Goal: Task Accomplishment & Management: Manage account settings

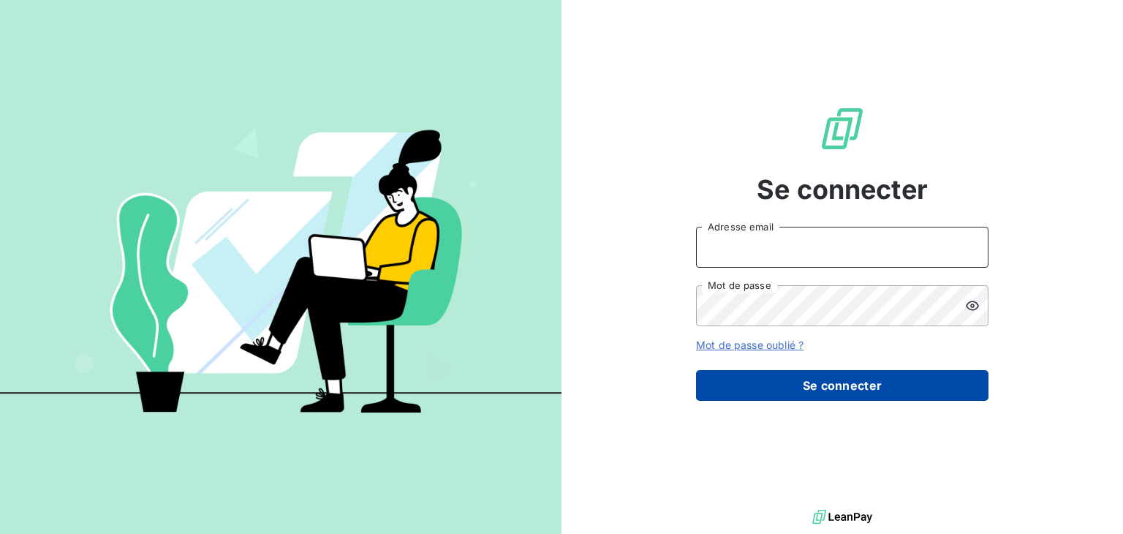
type input "[EMAIL_ADDRESS][PERSON_NAME][DOMAIN_NAME]"
click at [951, 374] on button "Se connecter" at bounding box center [842, 385] width 293 height 31
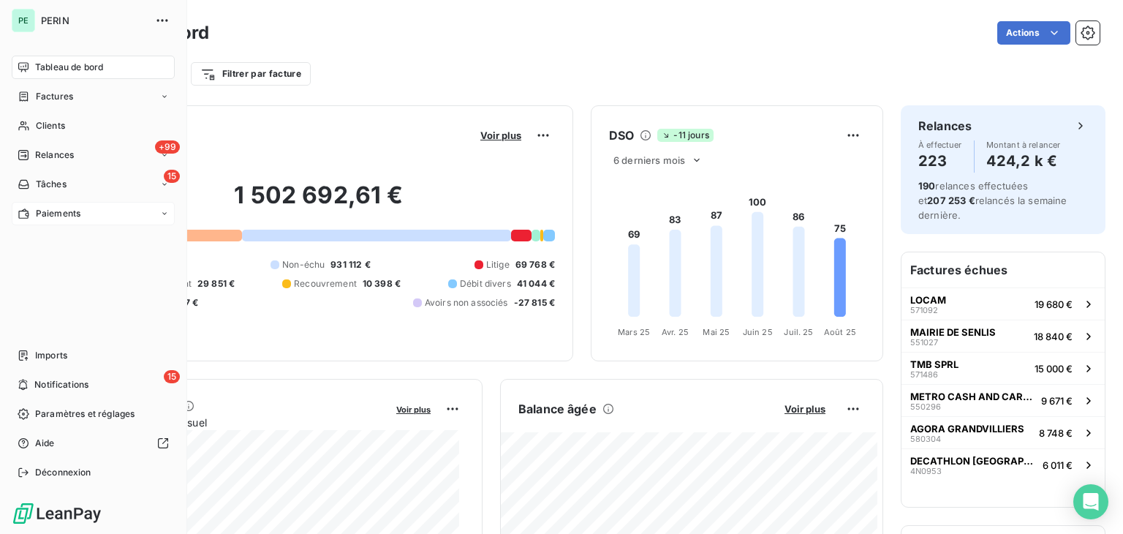
click at [81, 214] on div "Paiements" at bounding box center [93, 213] width 163 height 23
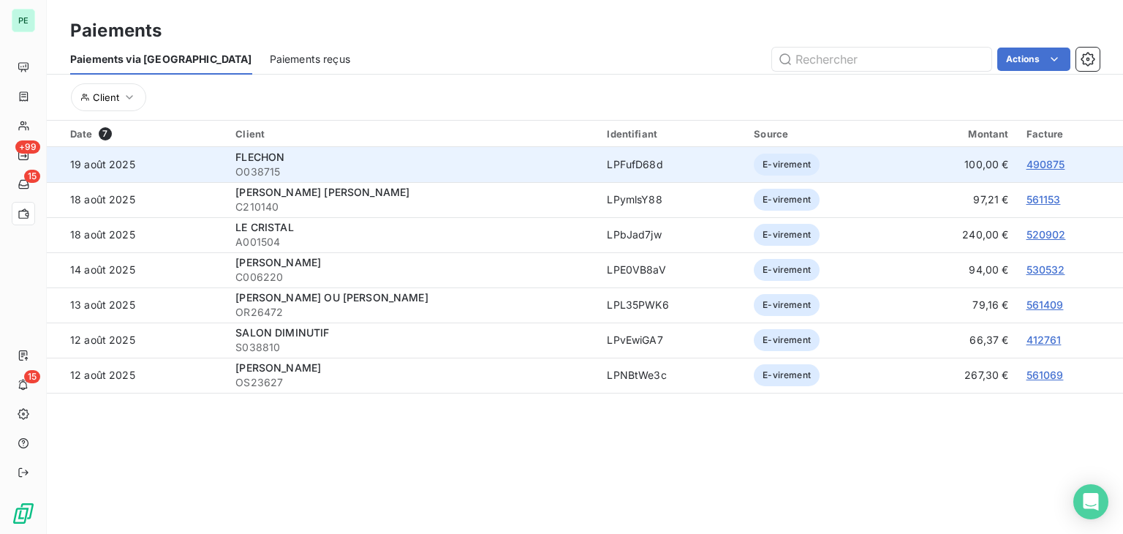
click at [1044, 167] on link "490875" at bounding box center [1046, 164] width 39 height 12
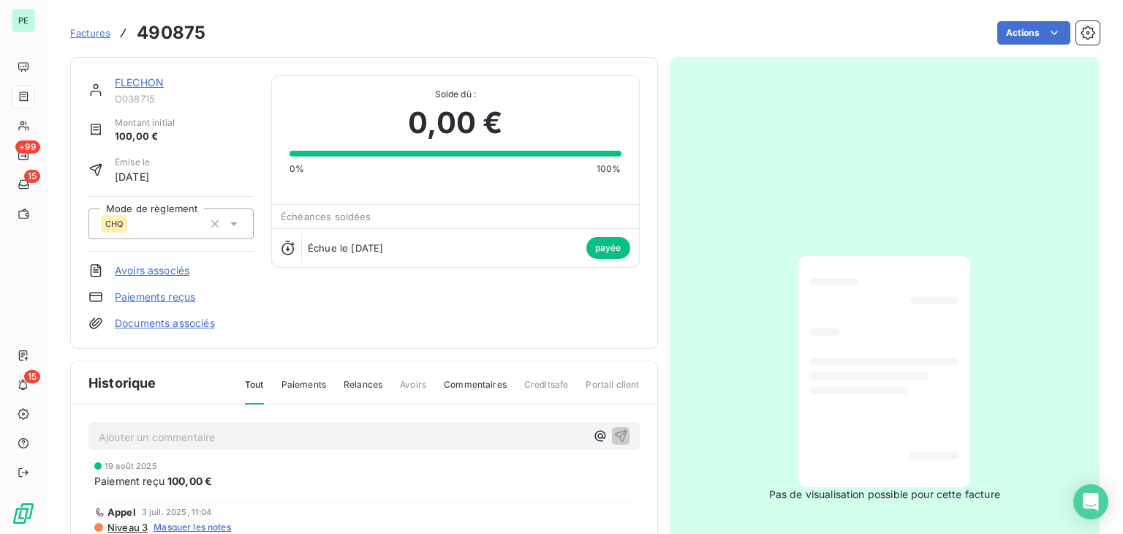
click at [139, 80] on link "FLECHON" at bounding box center [139, 82] width 49 height 12
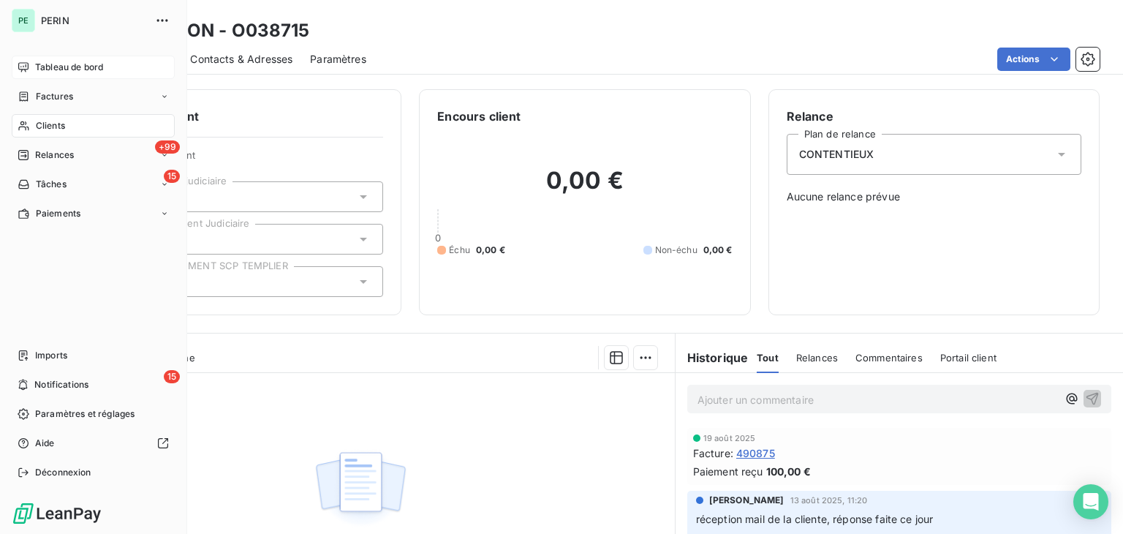
click at [67, 78] on div "Tableau de bord" at bounding box center [93, 67] width 163 height 23
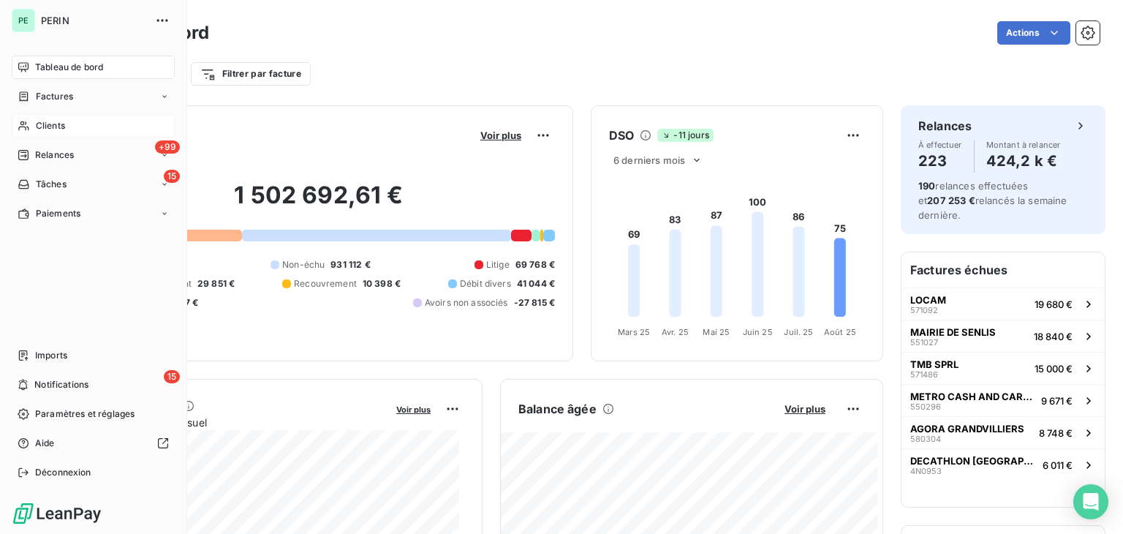
click at [32, 125] on div "Clients" at bounding box center [93, 125] width 163 height 23
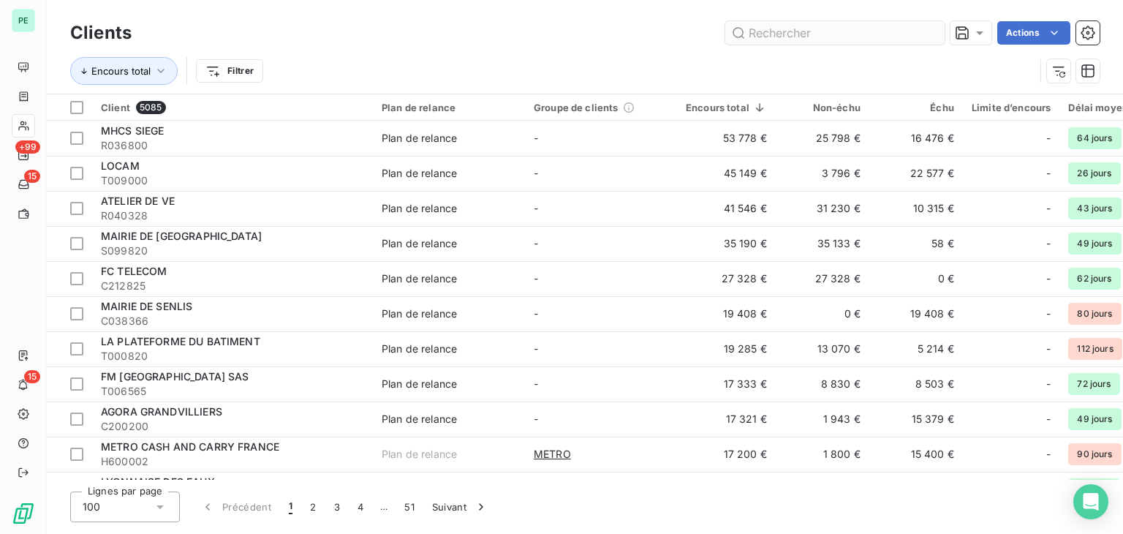
click at [788, 34] on input "text" at bounding box center [835, 32] width 219 height 23
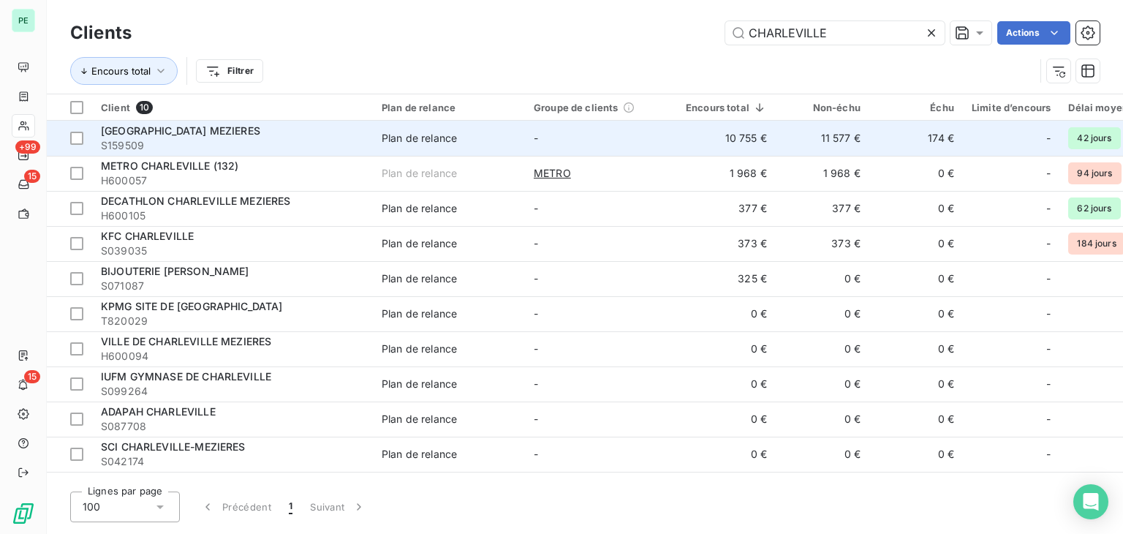
type input "CHARLEVILLE"
click at [260, 134] on span "[GEOGRAPHIC_DATA] MEZIERES" at bounding box center [180, 130] width 159 height 12
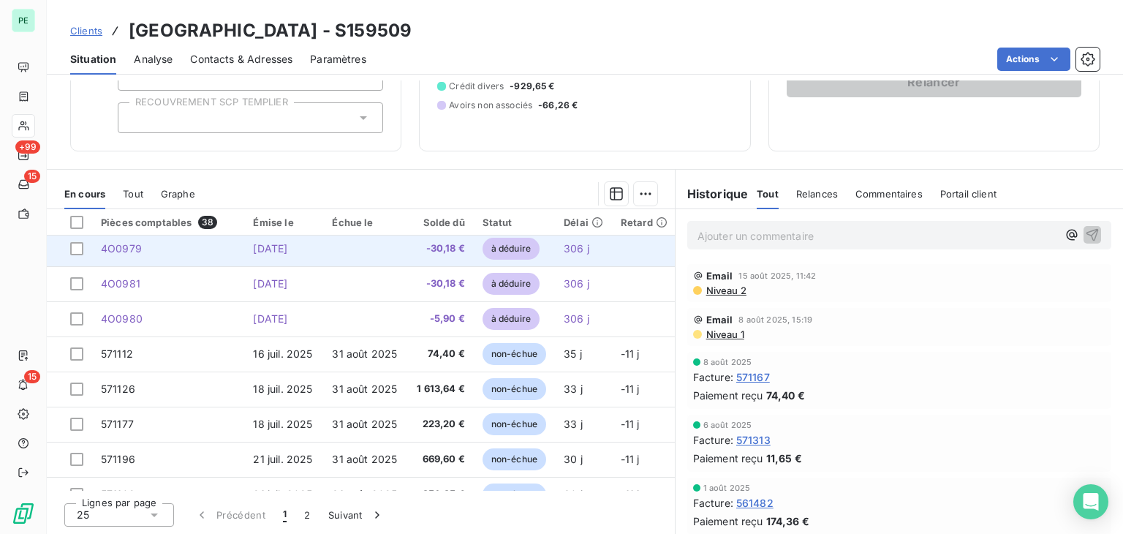
scroll to position [146, 0]
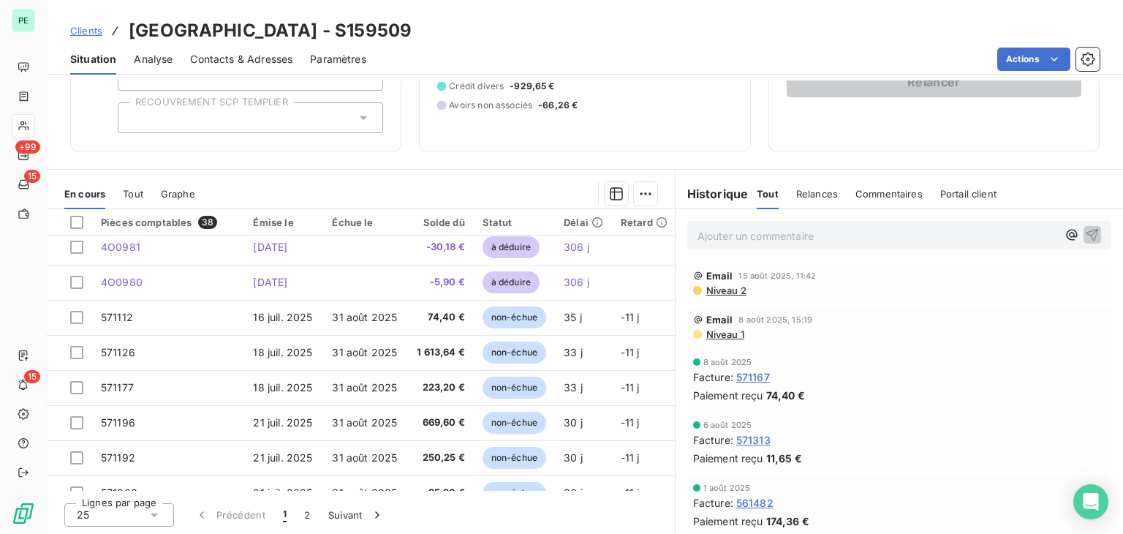
click at [148, 512] on icon at bounding box center [154, 515] width 15 height 15
click at [149, 485] on li "100" at bounding box center [119, 487] width 110 height 26
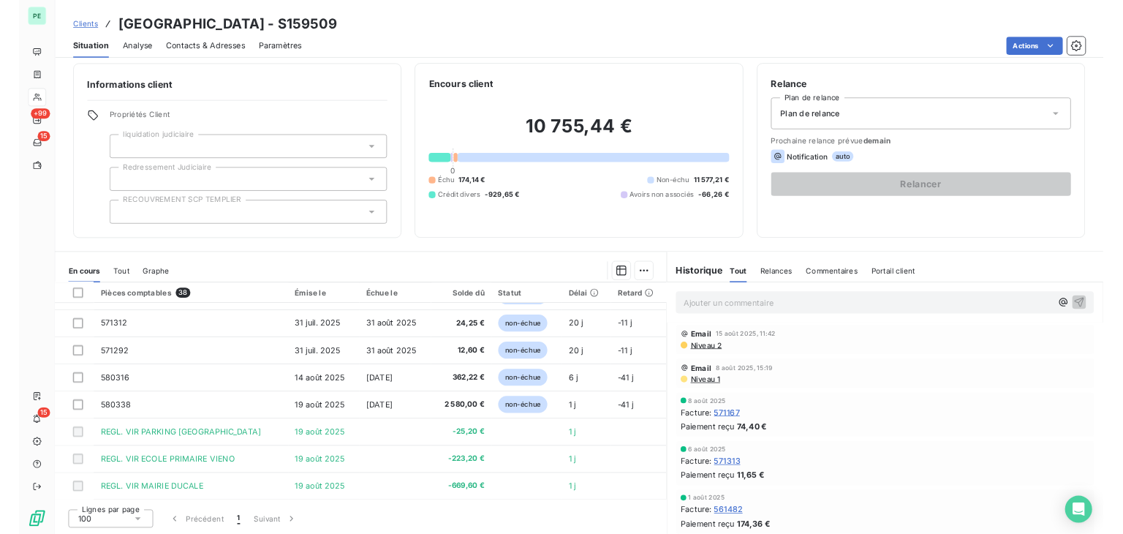
scroll to position [7, 0]
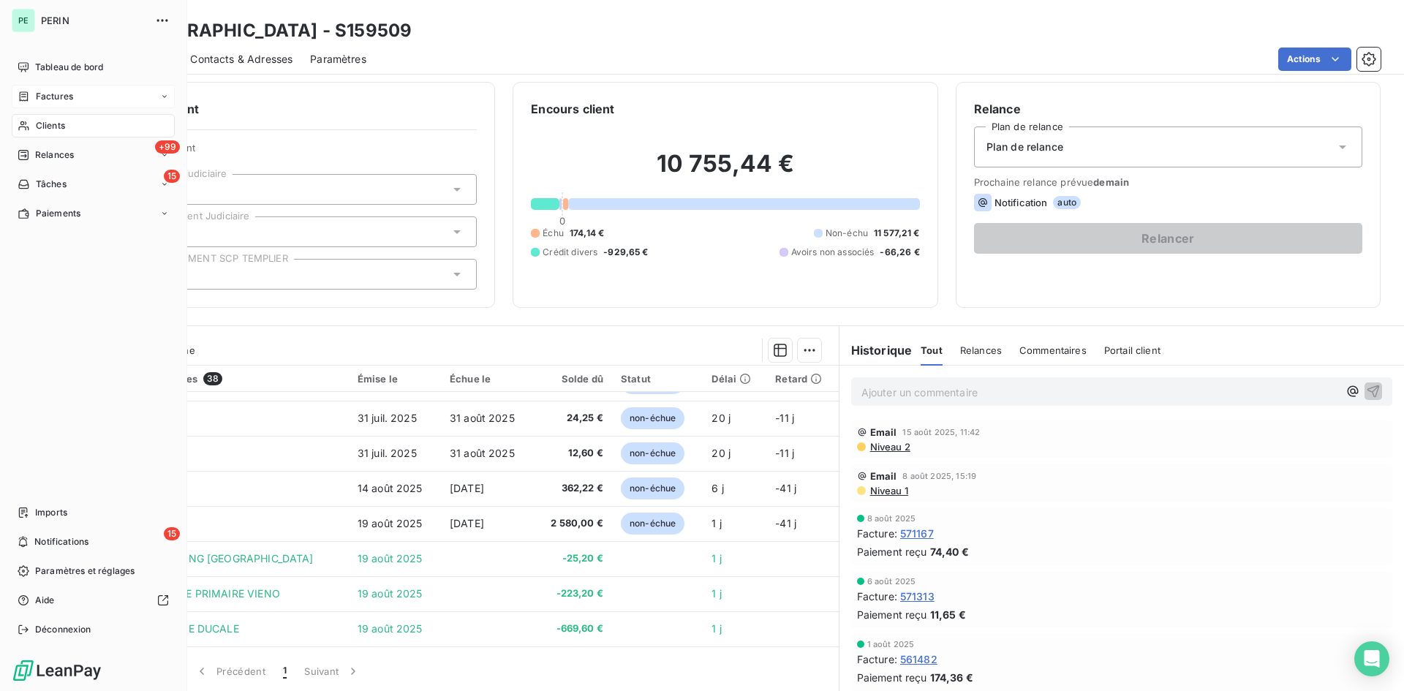
click at [50, 103] on div "Factures" at bounding box center [93, 96] width 163 height 23
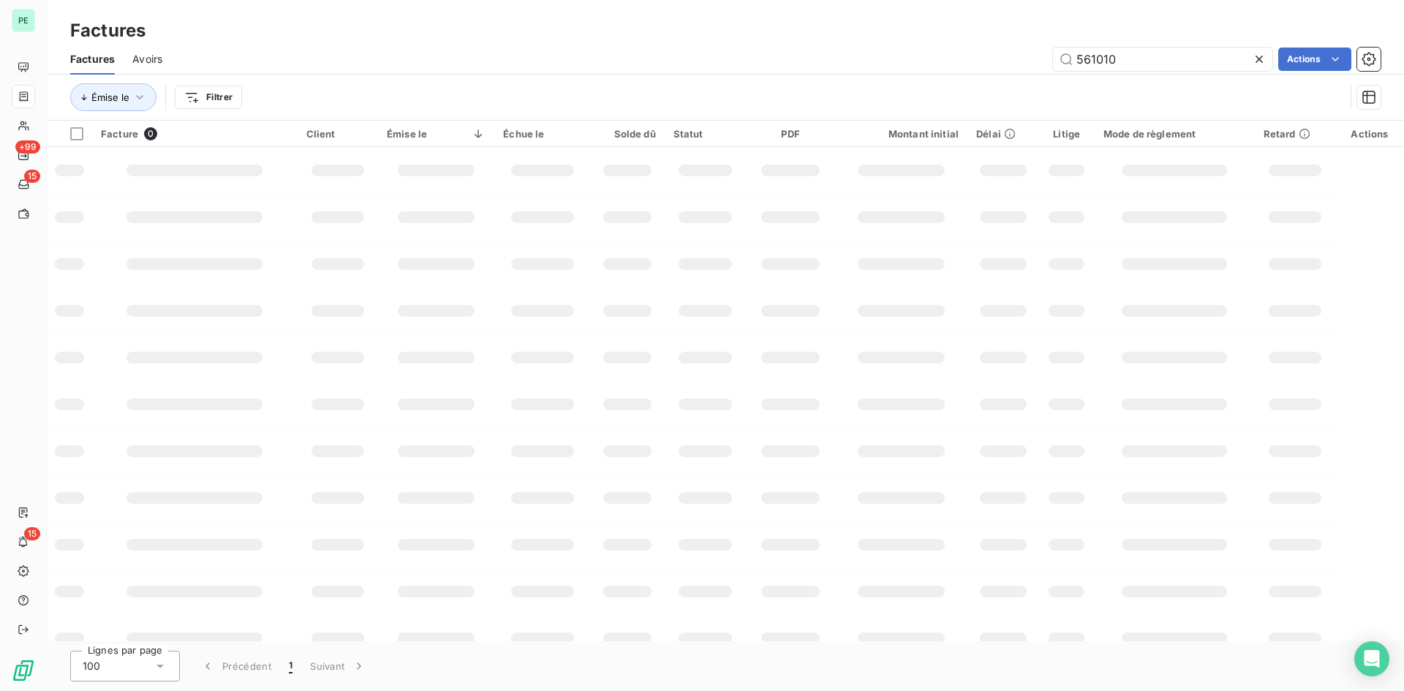
drag, startPoint x: 1132, startPoint y: 60, endPoint x: 1035, endPoint y: 58, distance: 97.3
click at [1035, 58] on div "561010 Actions" at bounding box center [780, 59] width 1201 height 23
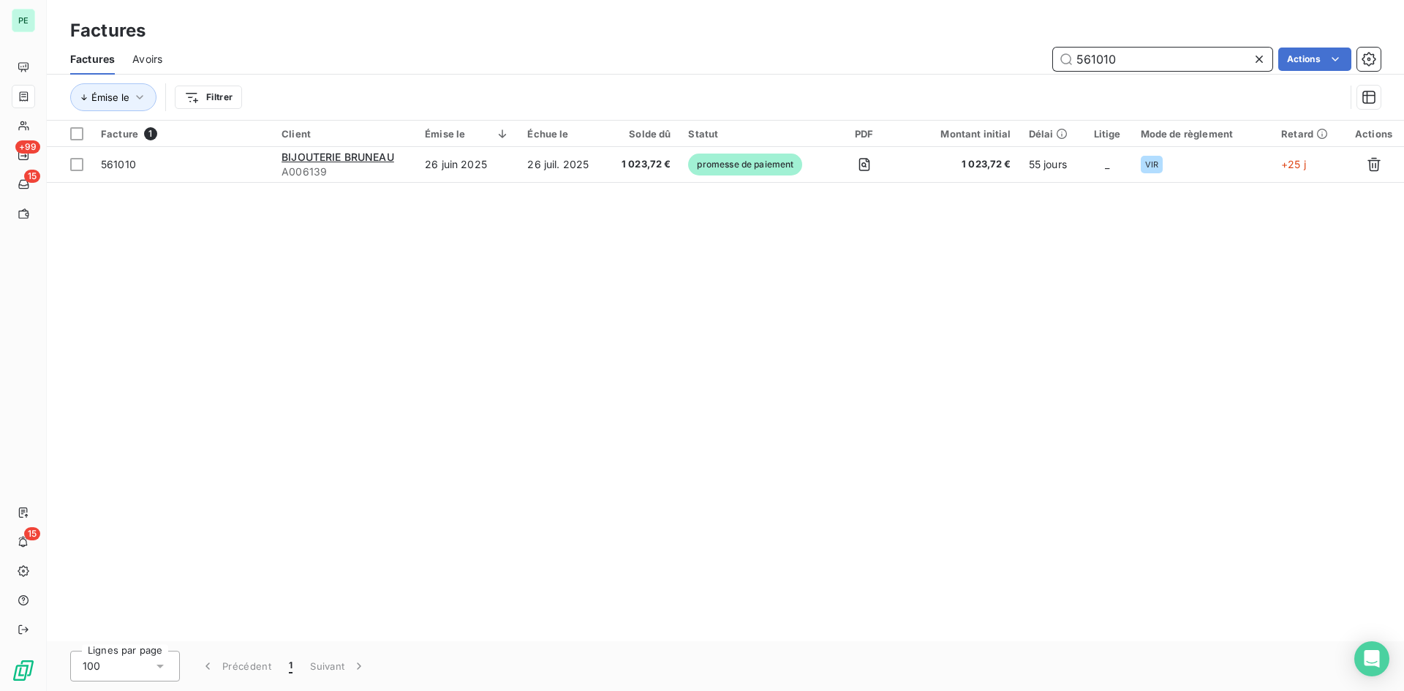
click at [1123, 55] on input "561010" at bounding box center [1162, 59] width 219 height 23
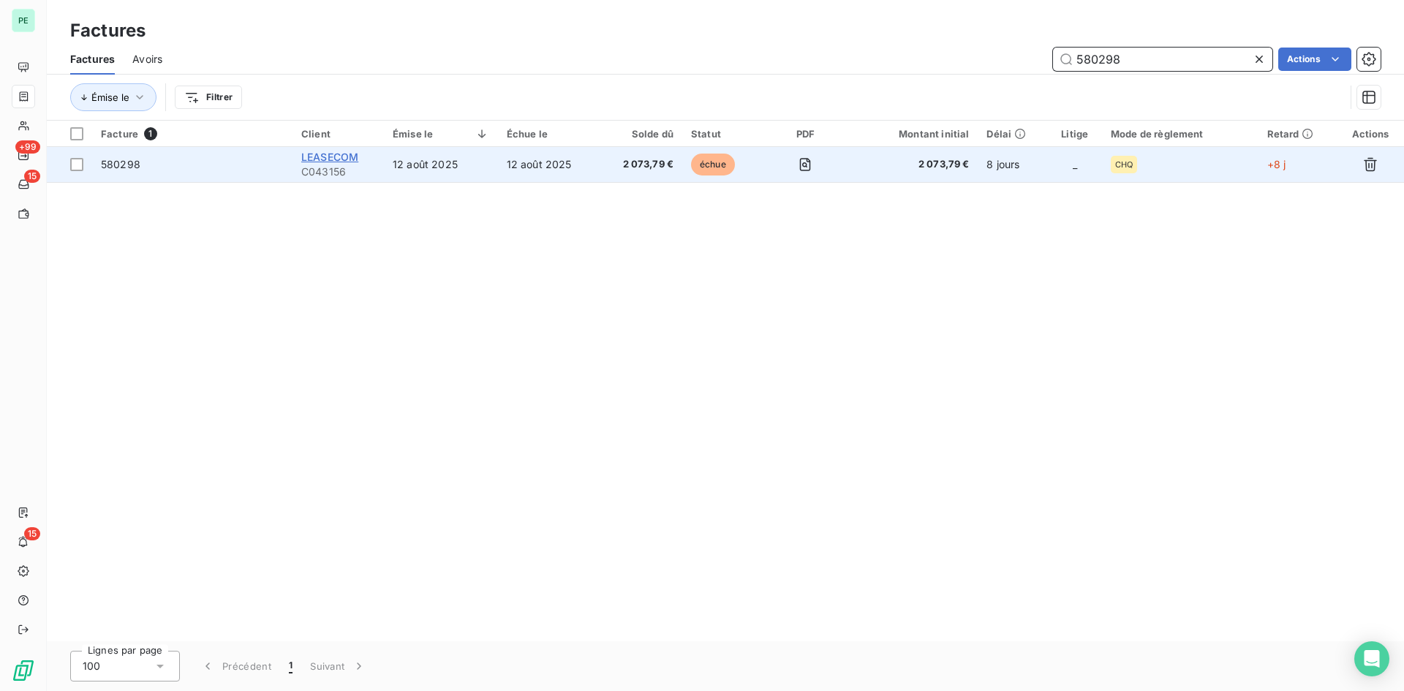
type input "580298"
click at [355, 159] on span "LEASECOM" at bounding box center [329, 157] width 57 height 12
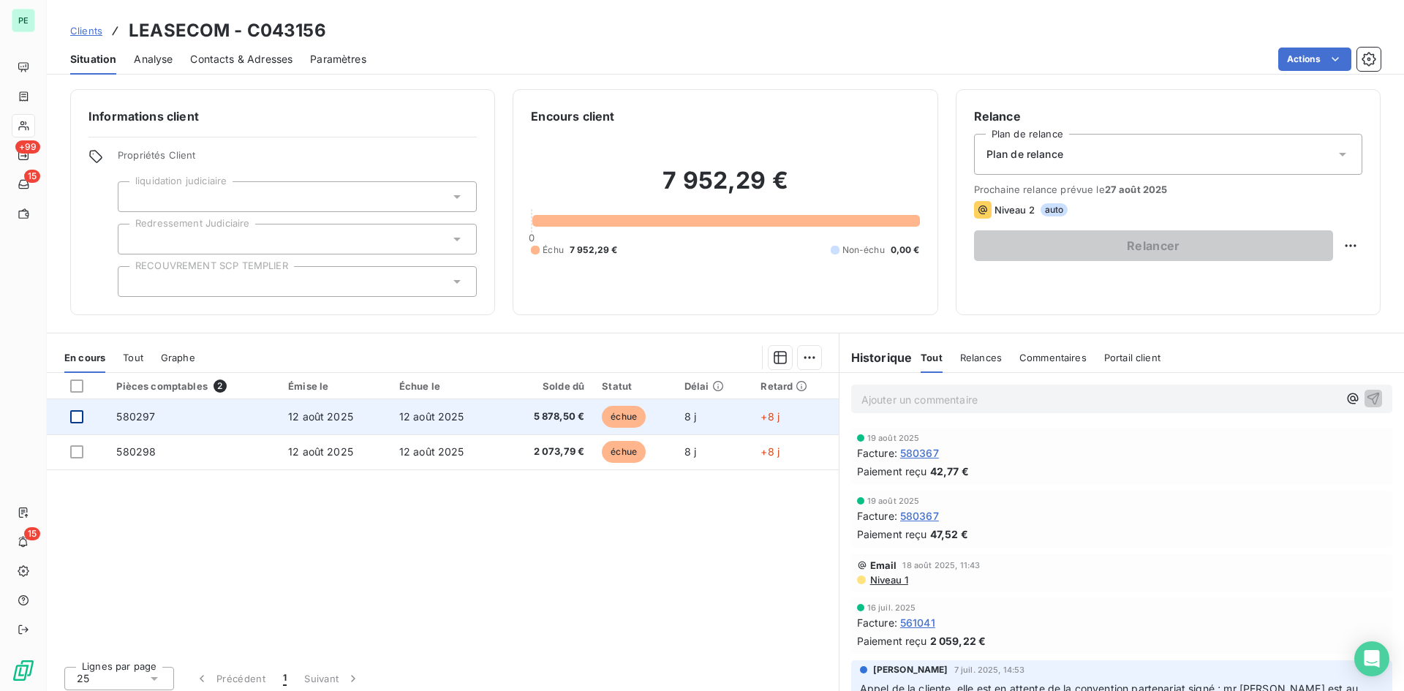
click at [77, 412] on div at bounding box center [76, 416] width 13 height 13
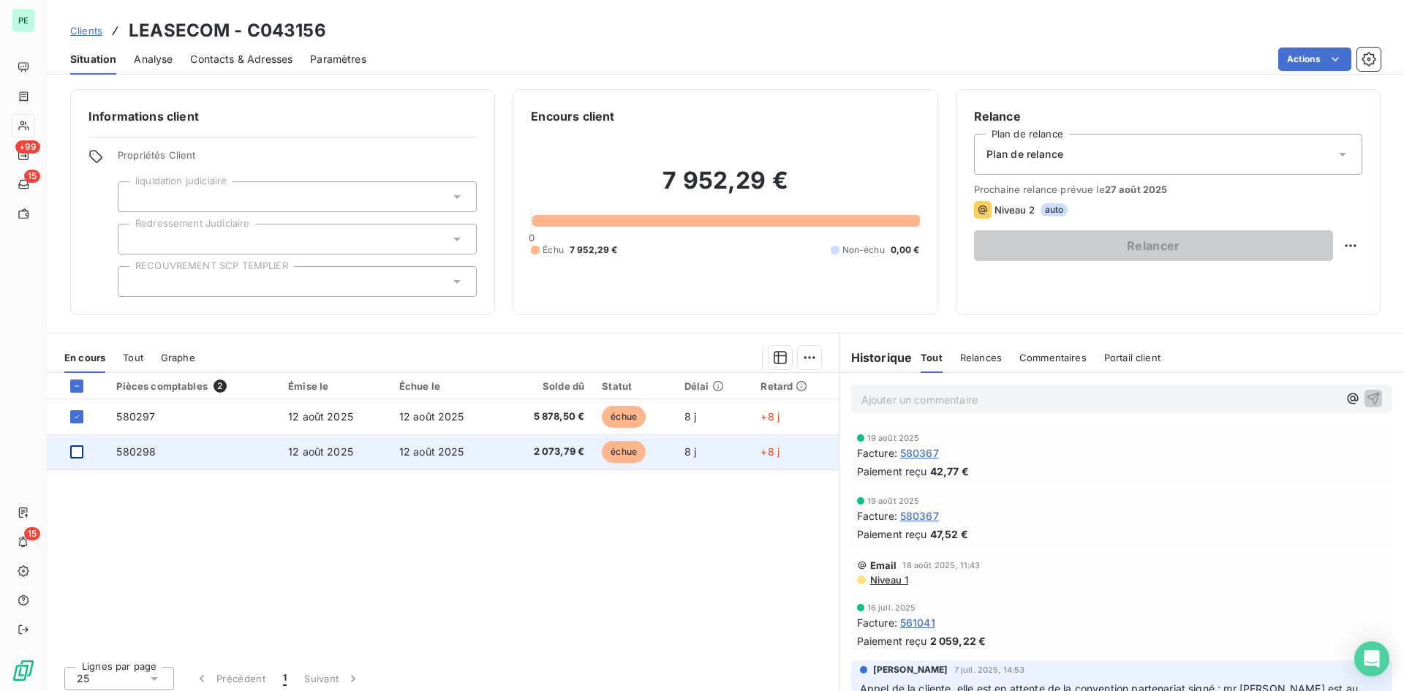
click at [79, 448] on div at bounding box center [76, 451] width 13 height 13
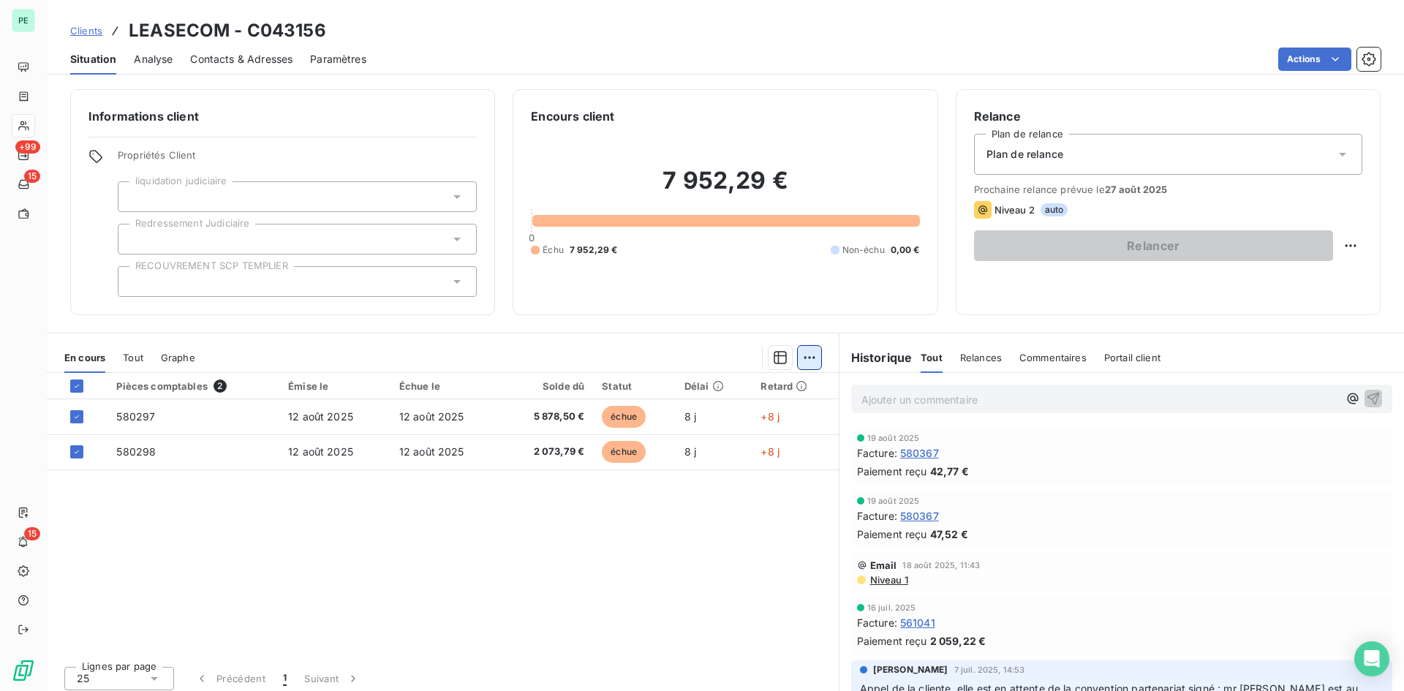
click at [803, 363] on html "PE +99 15 15 Clients LEASECOM - C043156 Situation Analyse Contacts & Adresses P…" at bounding box center [702, 345] width 1404 height 691
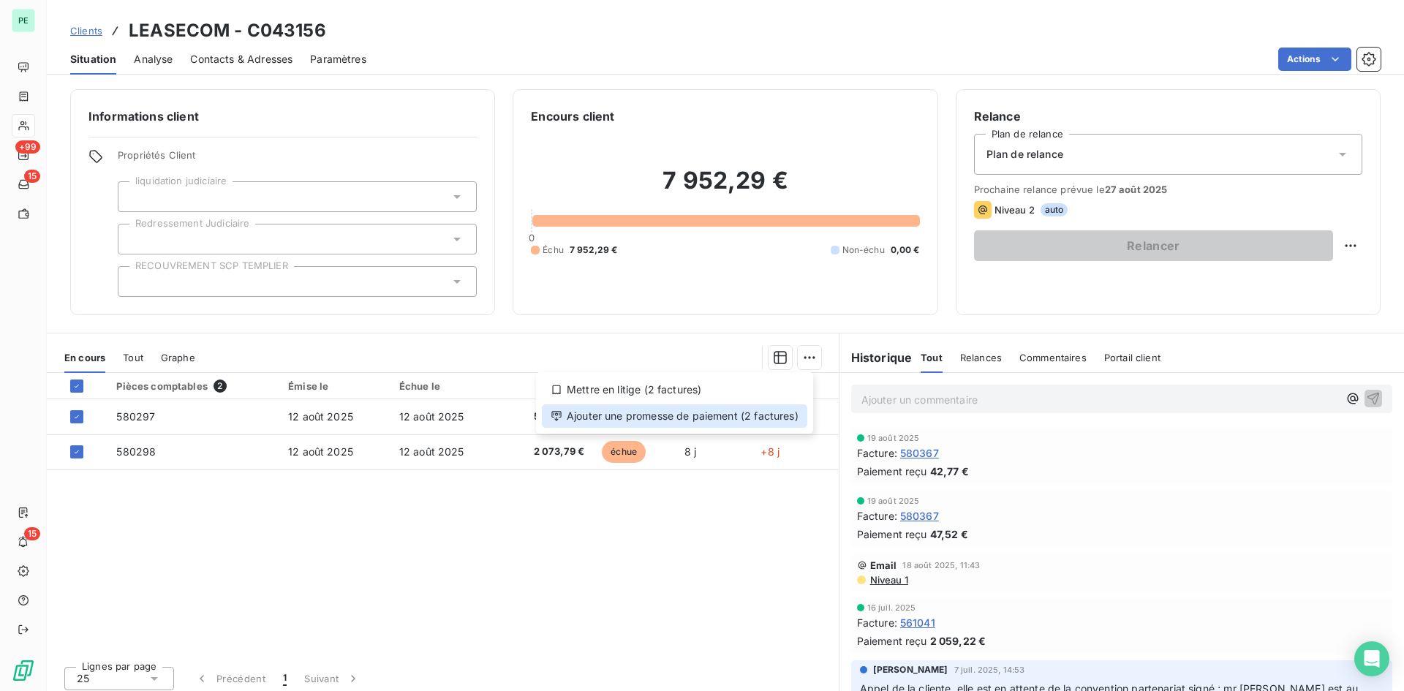
click at [694, 413] on div "Ajouter une promesse de paiement (2 factures)" at bounding box center [674, 415] width 265 height 23
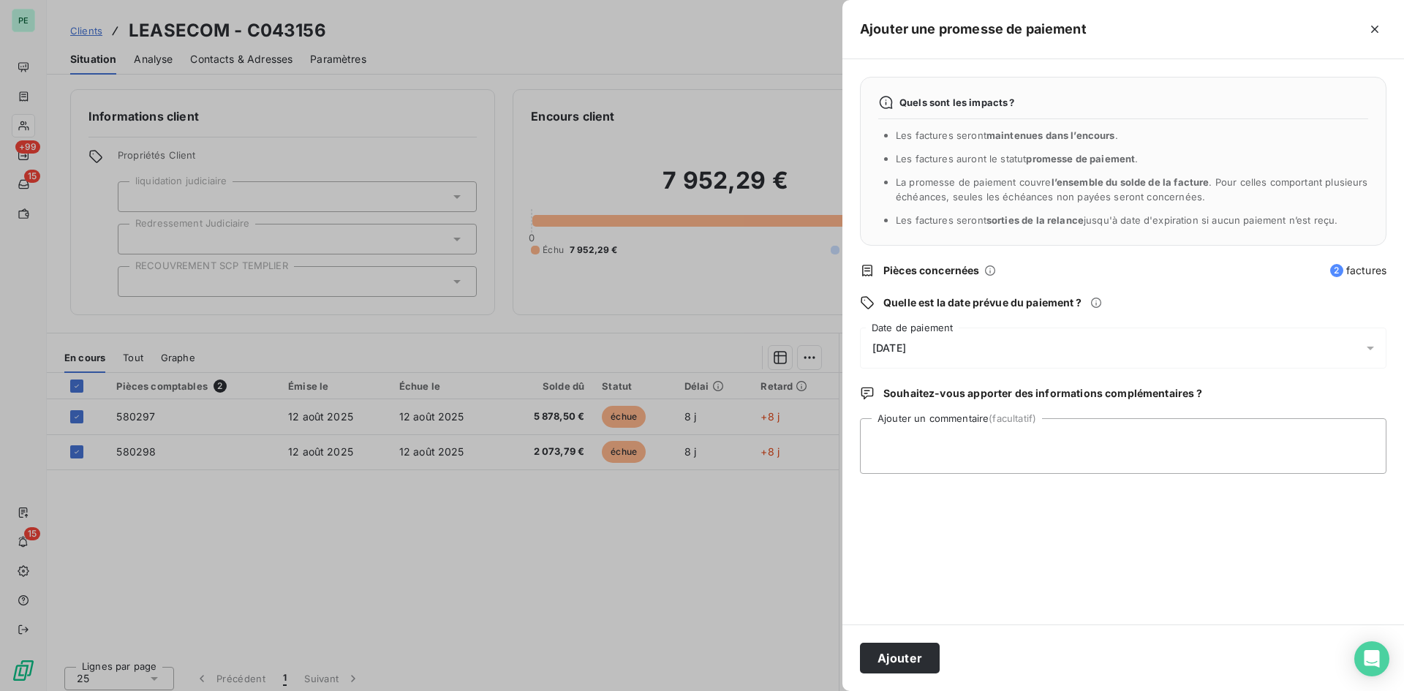
click at [958, 344] on div "[DATE]" at bounding box center [1123, 348] width 527 height 41
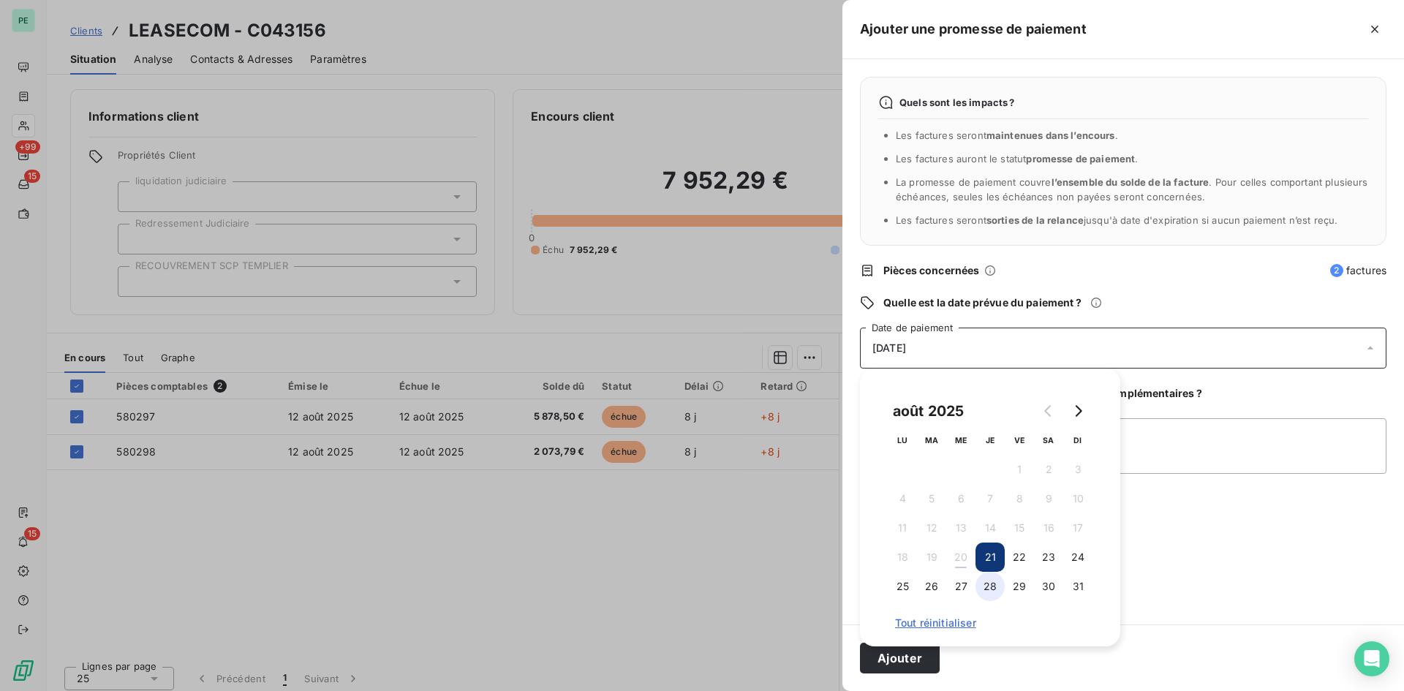
click at [982, 533] on button "28" at bounding box center [990, 586] width 29 height 29
click at [1123, 467] on textarea "Ajouter un commentaire (facultatif)" at bounding box center [1123, 446] width 527 height 56
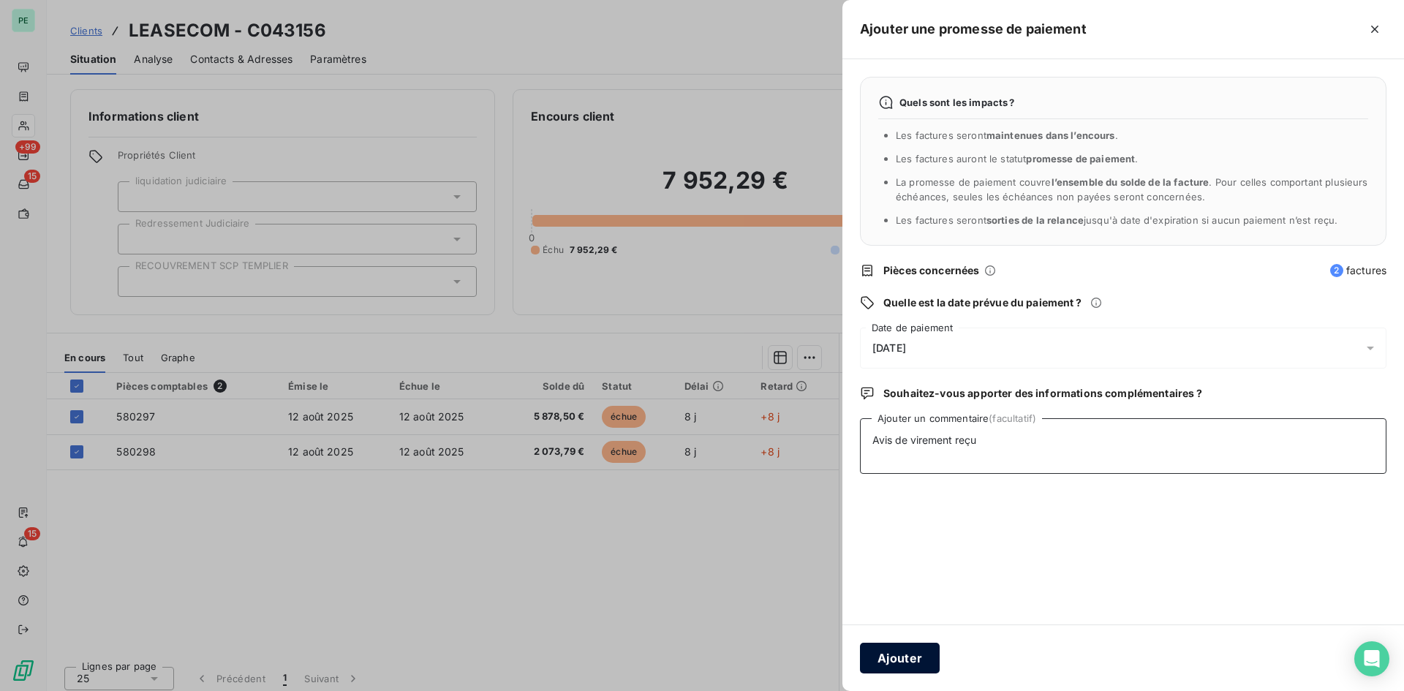
type textarea "Avis de virement reçu"
click at [892, 533] on button "Ajouter" at bounding box center [900, 658] width 80 height 31
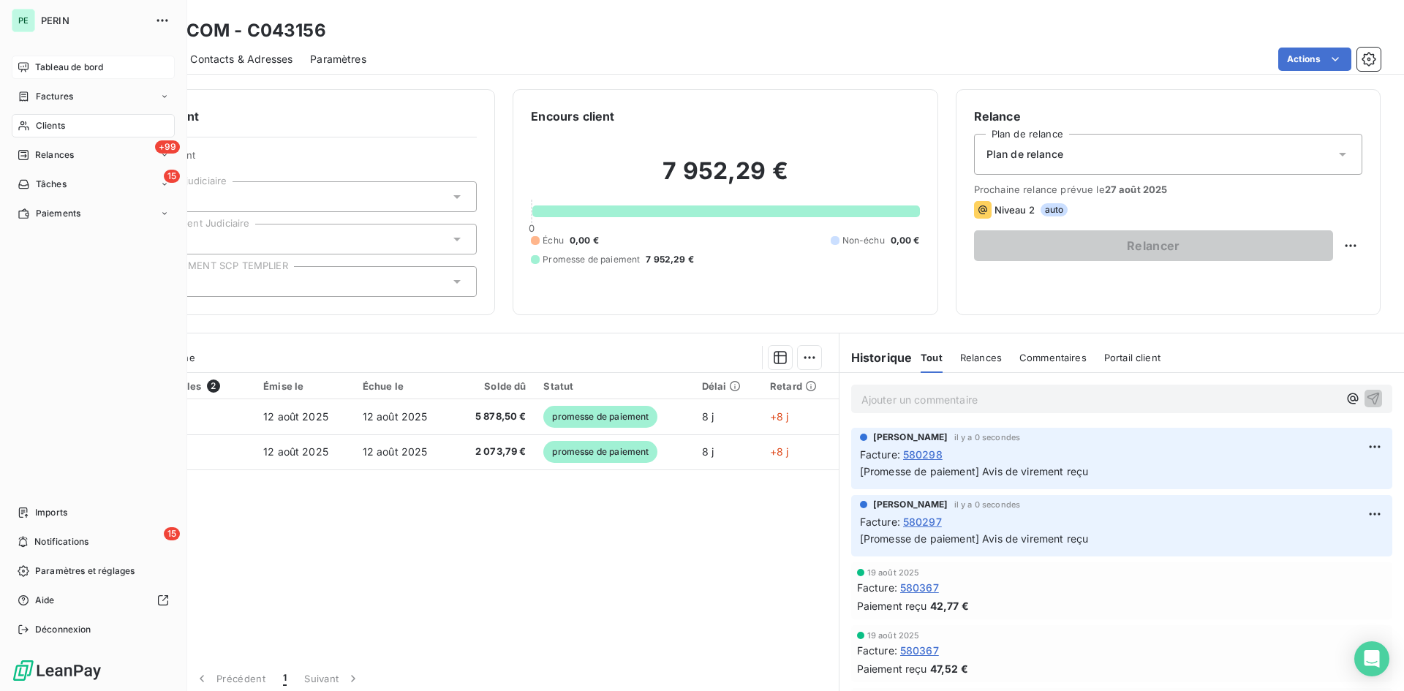
click at [40, 66] on span "Tableau de bord" at bounding box center [69, 67] width 68 height 13
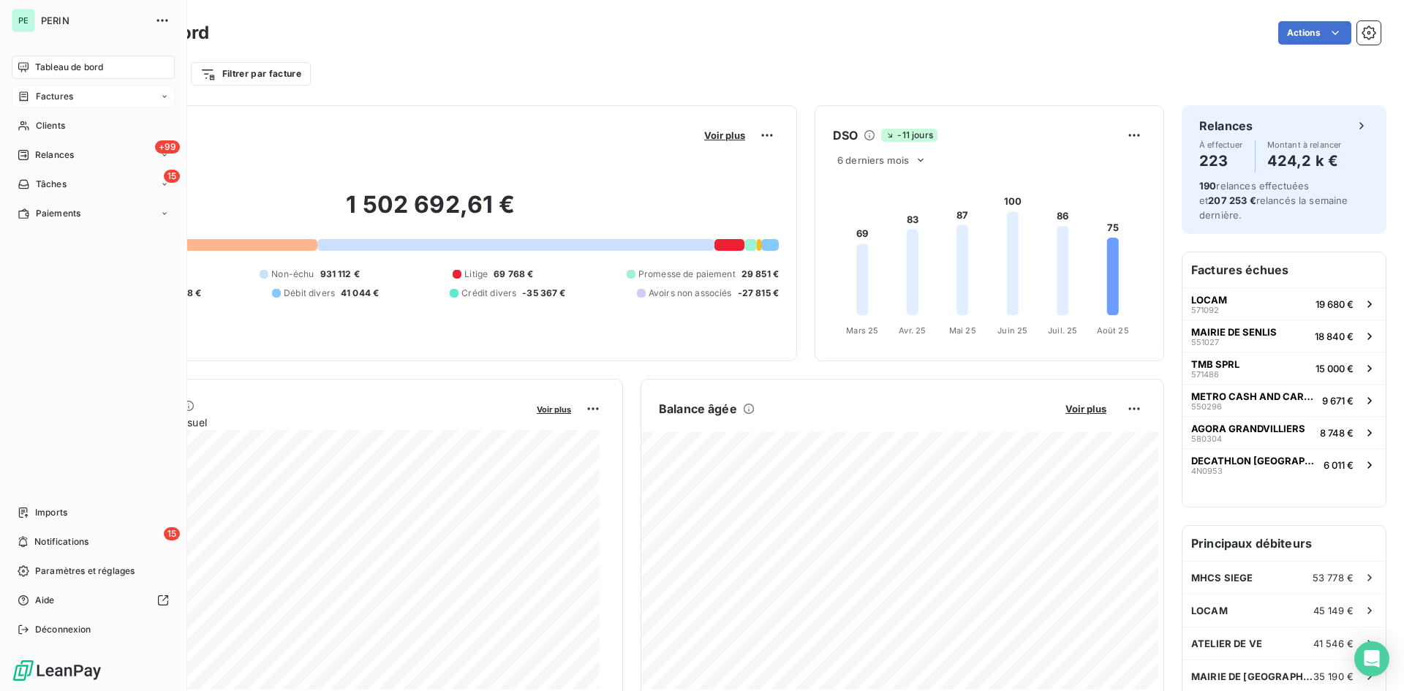
click at [58, 88] on div "Factures" at bounding box center [93, 96] width 163 height 23
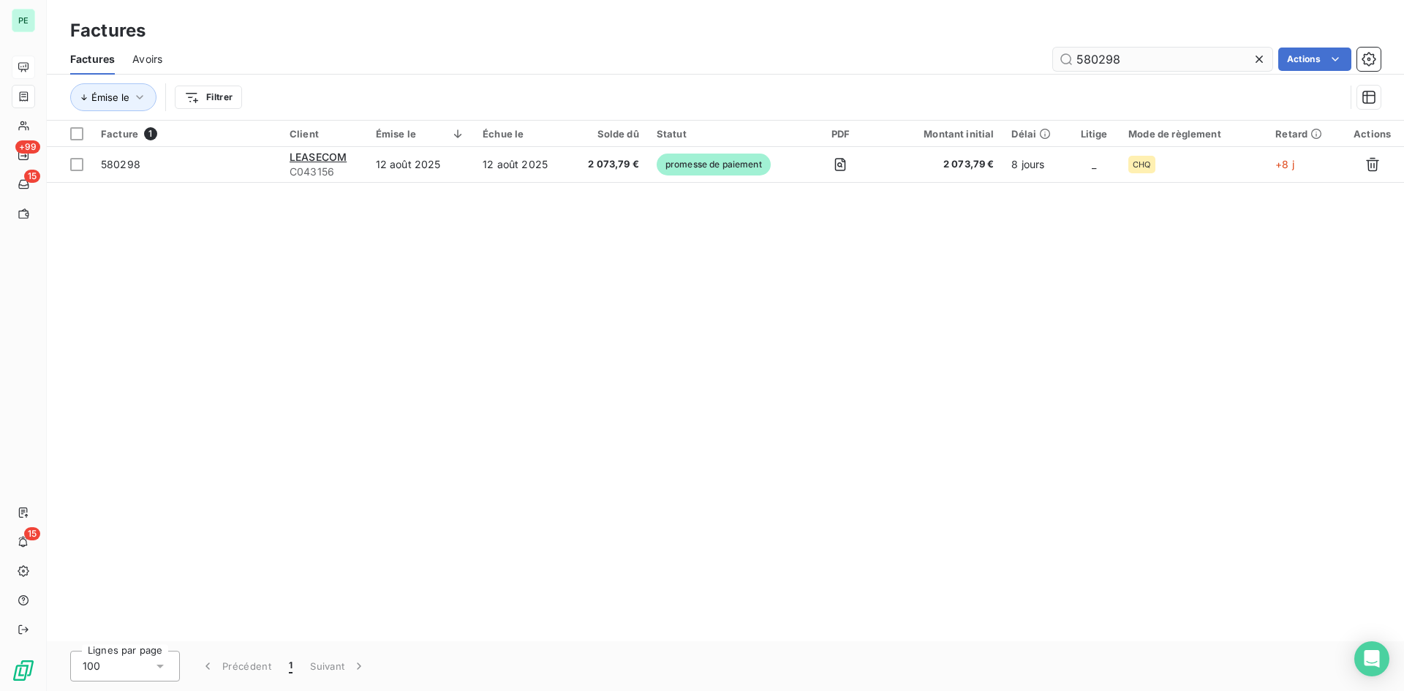
drag, startPoint x: 1129, startPoint y: 58, endPoint x: 1197, endPoint y: 57, distance: 67.3
click at [1123, 57] on input "580298" at bounding box center [1162, 59] width 219 height 23
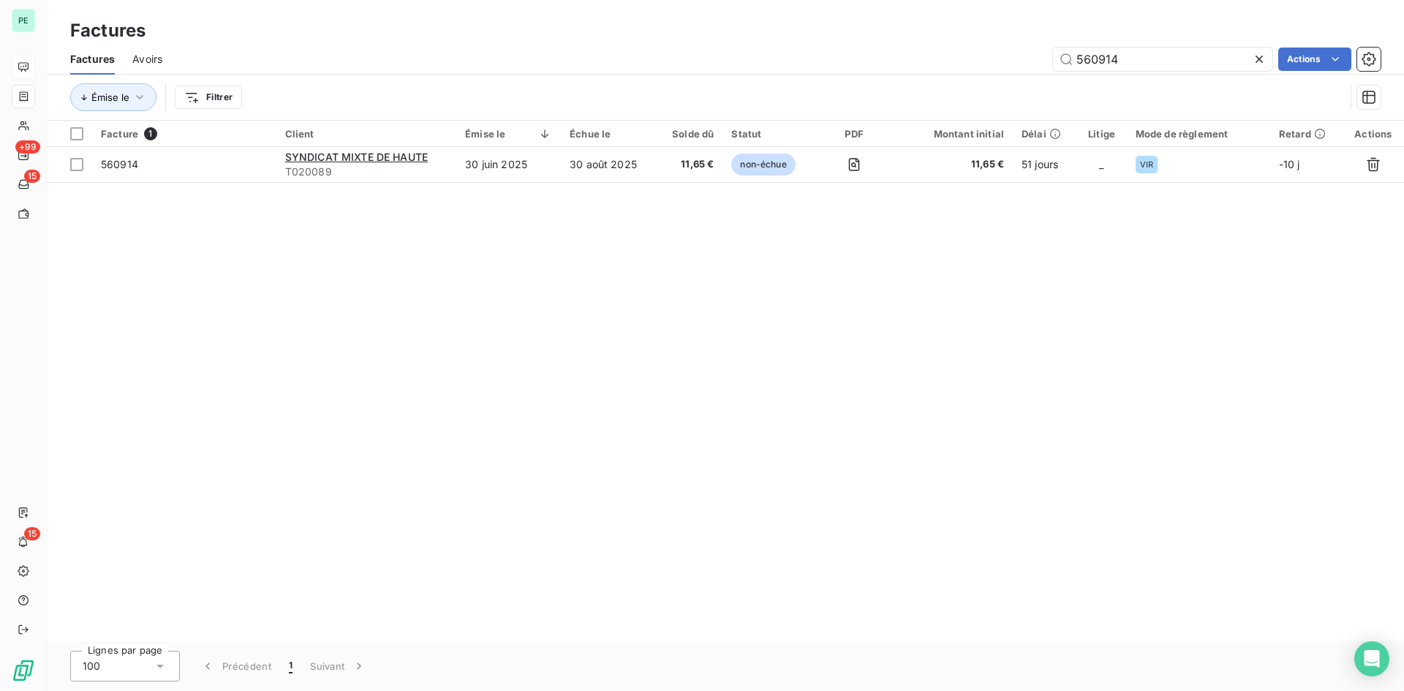
type input "560914"
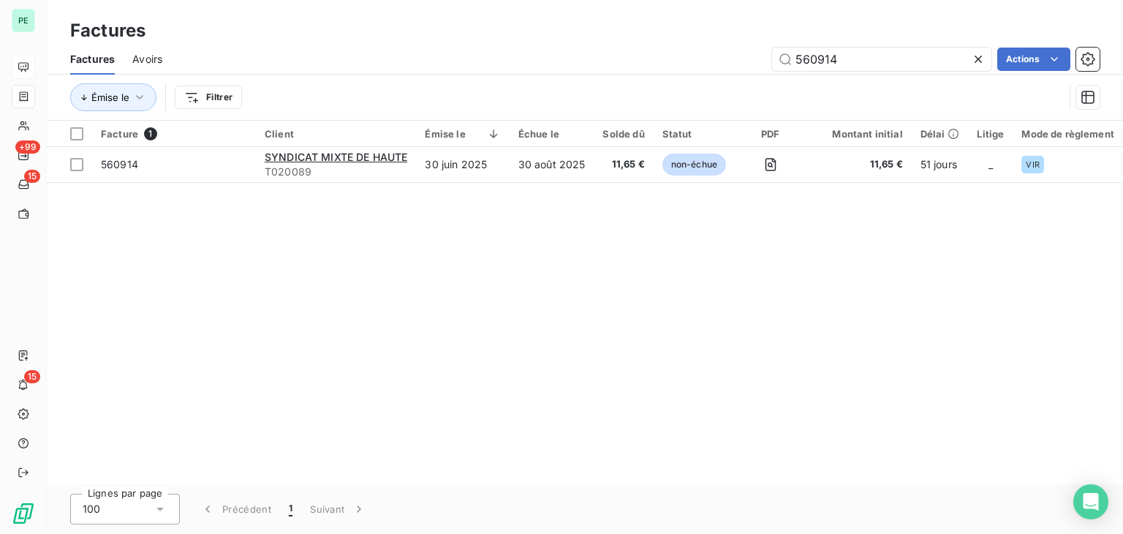
click at [978, 56] on icon at bounding box center [978, 59] width 15 height 15
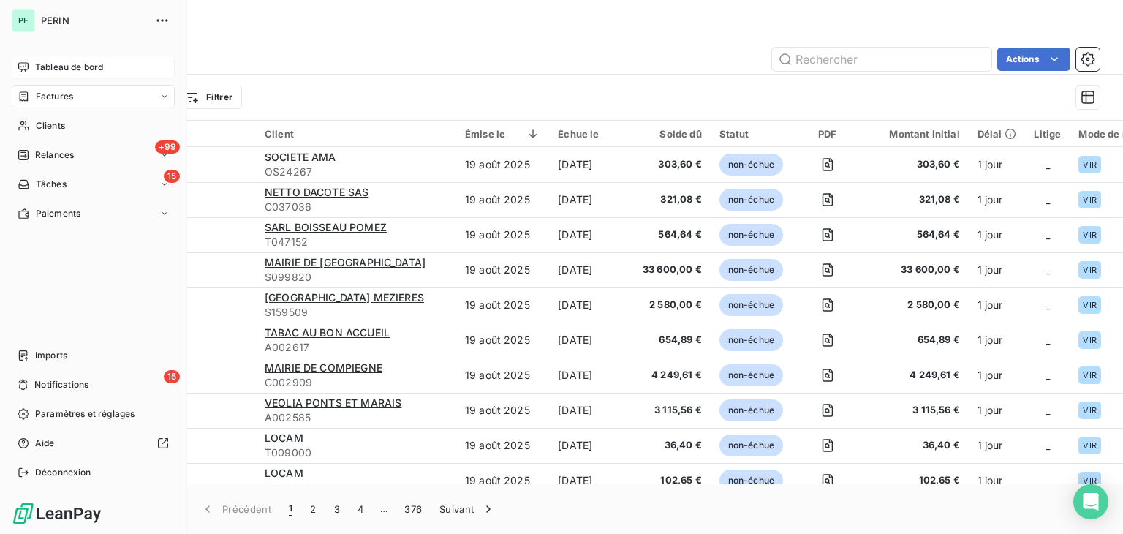
click at [38, 64] on span "Tableau de bord" at bounding box center [69, 67] width 68 height 13
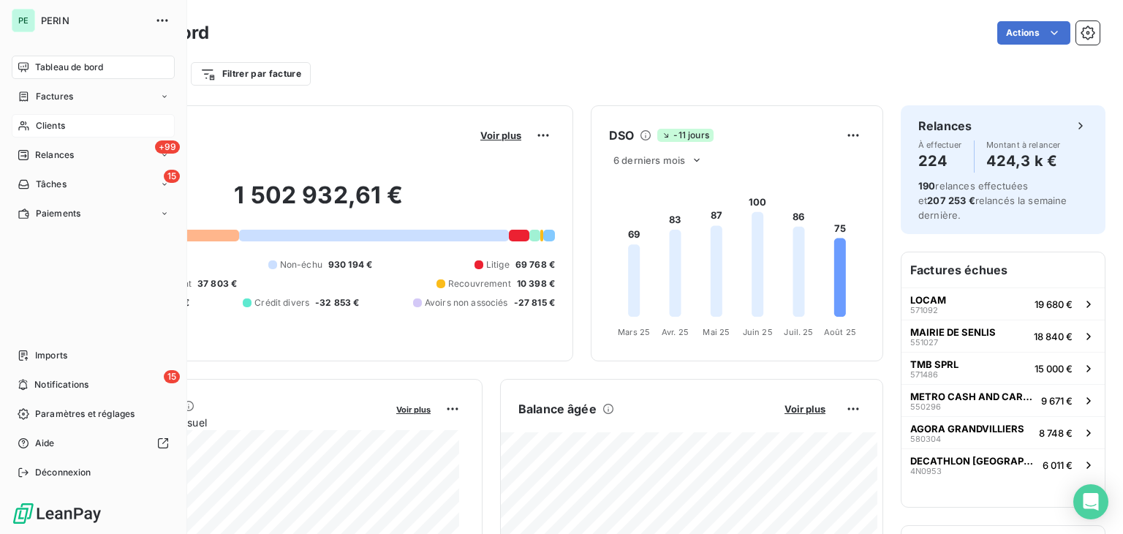
click at [31, 132] on div "Clients" at bounding box center [93, 125] width 163 height 23
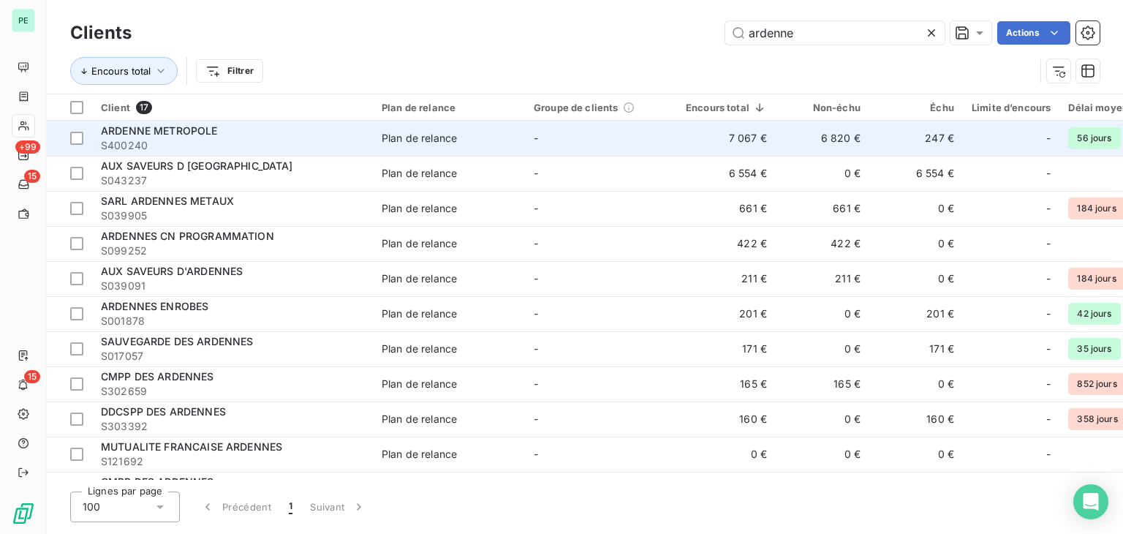
type input "ardenne"
click at [556, 138] on td "-" at bounding box center [601, 138] width 152 height 35
